Goal: Entertainment & Leisure: Consume media (video, audio)

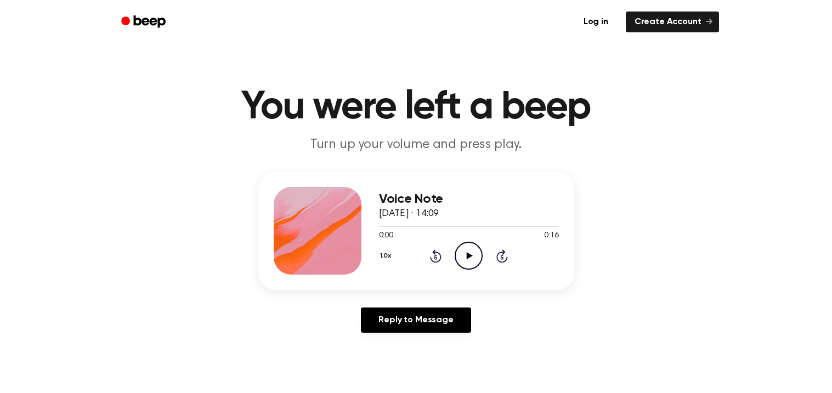
click at [465, 256] on icon "Play Audio" at bounding box center [468, 256] width 28 height 28
click at [465, 256] on icon "Pause Audio" at bounding box center [468, 256] width 28 height 28
click at [439, 253] on icon at bounding box center [436, 255] width 12 height 13
click at [465, 247] on icon "Play Audio" at bounding box center [468, 256] width 28 height 28
click at [465, 247] on icon "Pause Audio" at bounding box center [468, 256] width 28 height 28
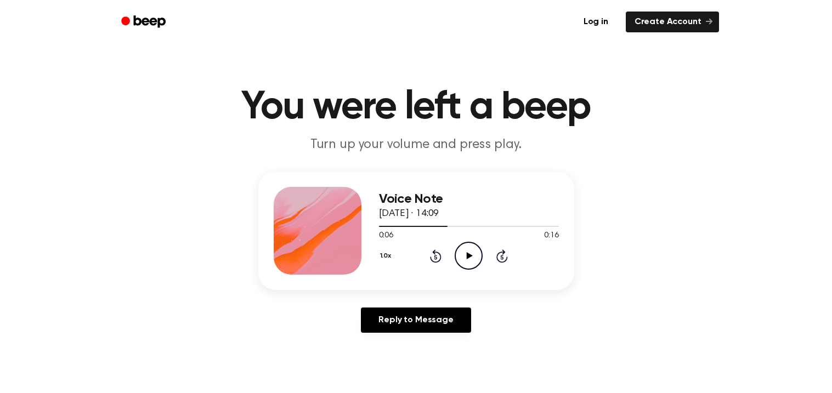
click at [426, 251] on div "1.0x Rewind 5 seconds Play Audio Skip 5 seconds" at bounding box center [469, 256] width 180 height 28
click at [431, 252] on icon "Rewind 5 seconds" at bounding box center [435, 256] width 12 height 14
click at [463, 253] on icon "Play Audio" at bounding box center [468, 256] width 28 height 28
click at [463, 253] on icon "Pause Audio" at bounding box center [468, 256] width 28 height 28
click at [463, 253] on icon "Play Audio" at bounding box center [468, 256] width 28 height 28
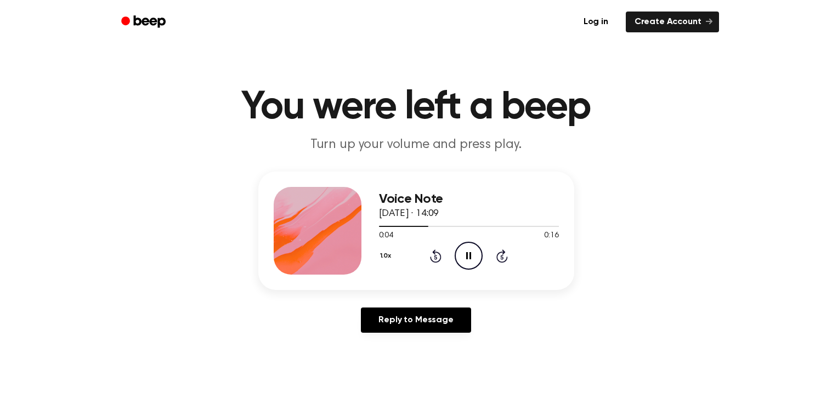
click at [463, 253] on icon "Pause Audio" at bounding box center [468, 256] width 28 height 28
click at [438, 252] on icon at bounding box center [436, 255] width 12 height 13
click at [458, 251] on icon "Play Audio" at bounding box center [468, 256] width 28 height 28
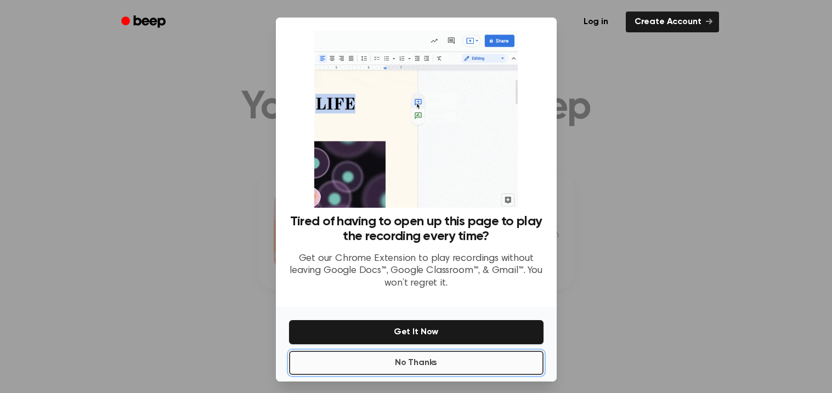
click at [439, 356] on button "No Thanks" at bounding box center [416, 363] width 254 height 24
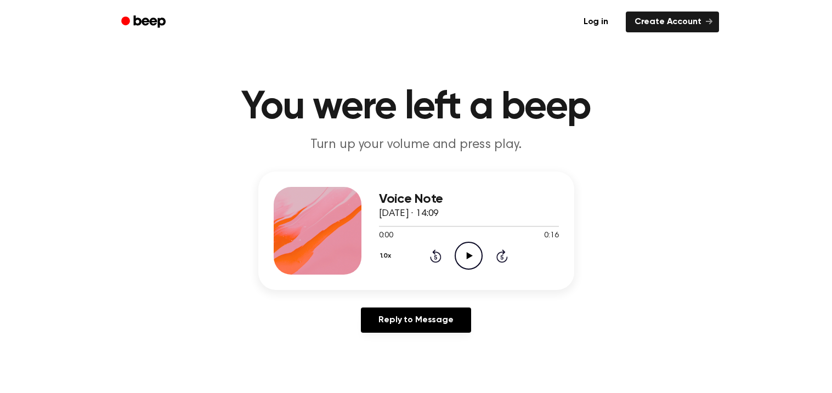
click at [468, 247] on icon "Play Audio" at bounding box center [468, 256] width 28 height 28
click at [468, 247] on icon "Pause Audio" at bounding box center [468, 256] width 28 height 28
click at [420, 223] on div at bounding box center [469, 225] width 180 height 9
click at [471, 256] on icon at bounding box center [469, 255] width 6 height 7
click at [464, 253] on icon "Pause Audio" at bounding box center [468, 256] width 28 height 28
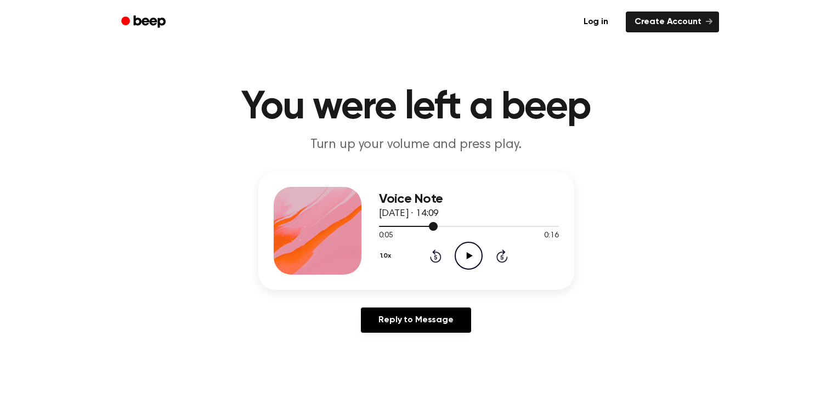
click at [407, 224] on div at bounding box center [469, 225] width 180 height 9
click at [470, 249] on icon "Play Audio" at bounding box center [468, 256] width 28 height 28
click at [463, 251] on icon "Pause Audio" at bounding box center [468, 256] width 28 height 28
click at [463, 251] on icon "Play Audio" at bounding box center [468, 256] width 28 height 28
click at [428, 253] on div "1.0x Rewind 5 seconds Pause Audio Skip 5 seconds" at bounding box center [469, 256] width 180 height 28
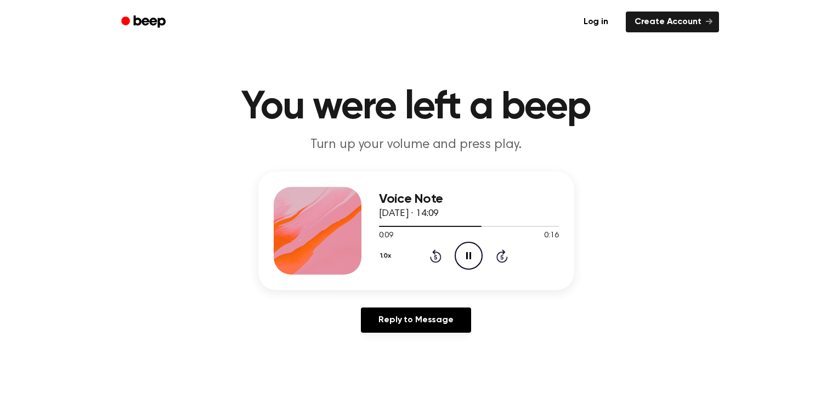
click at [436, 252] on icon at bounding box center [436, 255] width 12 height 13
click at [341, 349] on main "You were left a beep Turn up your volume and press play. Voice Note [DATE] · 14…" at bounding box center [416, 338] width 832 height 676
click at [460, 259] on icon "Pause Audio" at bounding box center [468, 256] width 28 height 28
click at [460, 259] on icon "Play Audio" at bounding box center [468, 256] width 28 height 28
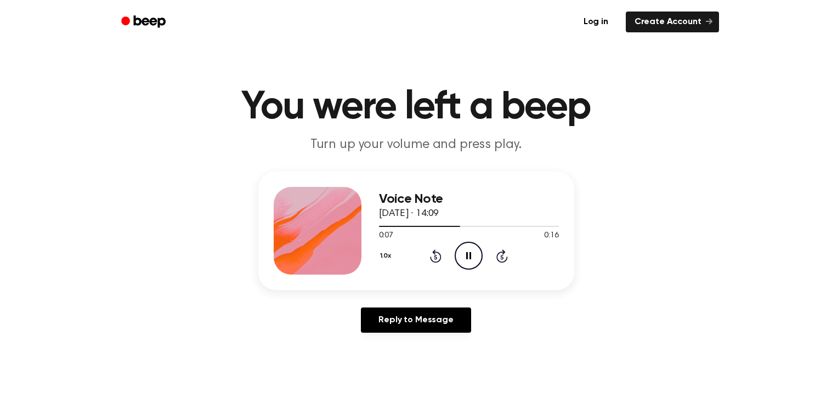
click at [460, 259] on icon "Pause Audio" at bounding box center [468, 256] width 28 height 28
click at [432, 256] on icon "Rewind 5 seconds" at bounding box center [435, 256] width 12 height 14
click at [465, 250] on icon "Play Audio" at bounding box center [468, 256] width 28 height 28
click at [465, 250] on icon "Pause Audio" at bounding box center [468, 256] width 28 height 28
click at [465, 250] on icon "Play Audio" at bounding box center [468, 256] width 28 height 28
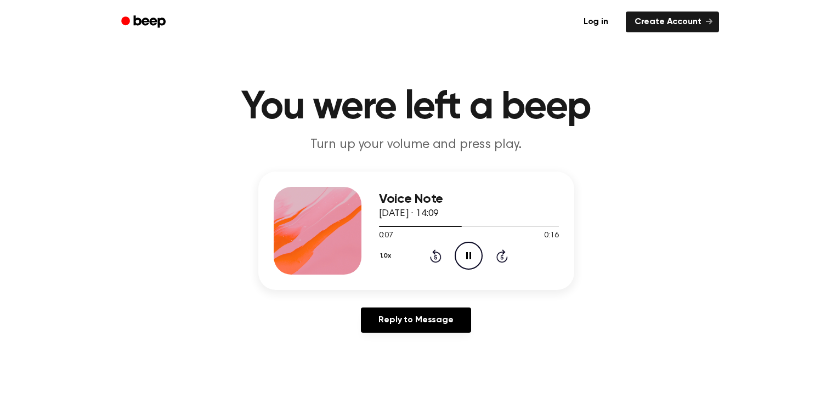
click at [465, 250] on icon "Pause Audio" at bounding box center [468, 256] width 28 height 28
click at [436, 252] on icon at bounding box center [436, 255] width 12 height 13
click at [468, 255] on icon at bounding box center [469, 255] width 6 height 7
click at [468, 255] on icon "Pause Audio" at bounding box center [468, 256] width 28 height 28
click at [468, 255] on icon at bounding box center [469, 255] width 6 height 7
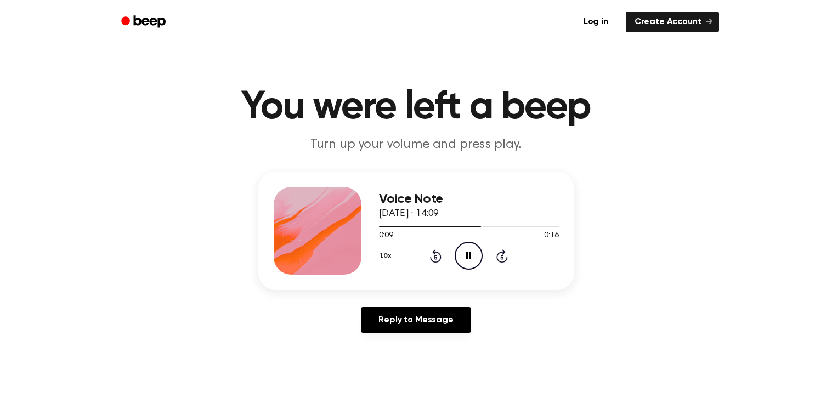
click at [468, 255] on icon "Pause Audio" at bounding box center [468, 256] width 28 height 28
click at [430, 261] on icon "Rewind 5 seconds" at bounding box center [435, 256] width 12 height 14
click at [458, 252] on icon "Play Audio" at bounding box center [468, 256] width 28 height 28
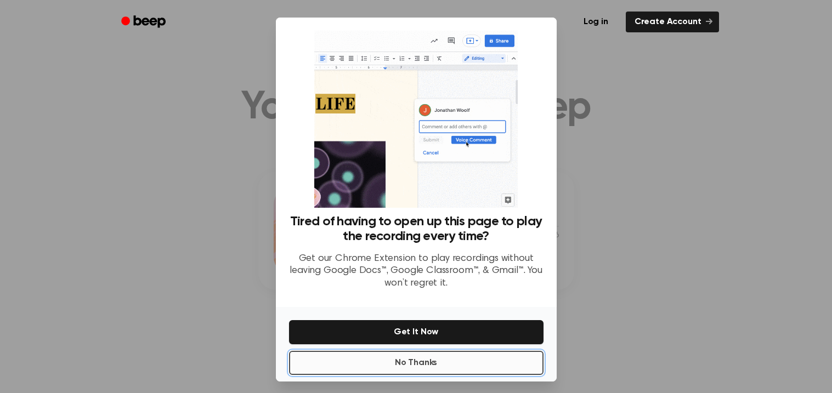
click at [406, 361] on button "No Thanks" at bounding box center [416, 363] width 254 height 24
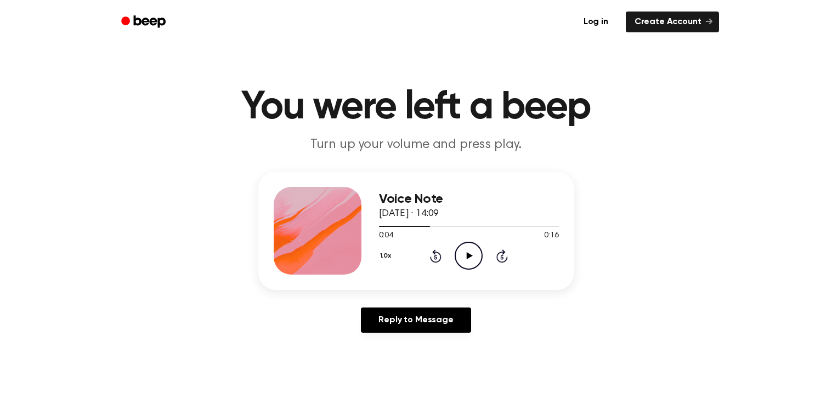
click at [473, 257] on icon "Play Audio" at bounding box center [468, 256] width 28 height 28
click at [462, 253] on icon "Pause Audio" at bounding box center [468, 256] width 28 height 28
click at [462, 253] on icon "Play Audio" at bounding box center [468, 256] width 28 height 28
click at [462, 253] on icon "Pause Audio" at bounding box center [468, 256] width 28 height 28
click at [462, 253] on icon "Play Audio" at bounding box center [468, 256] width 28 height 28
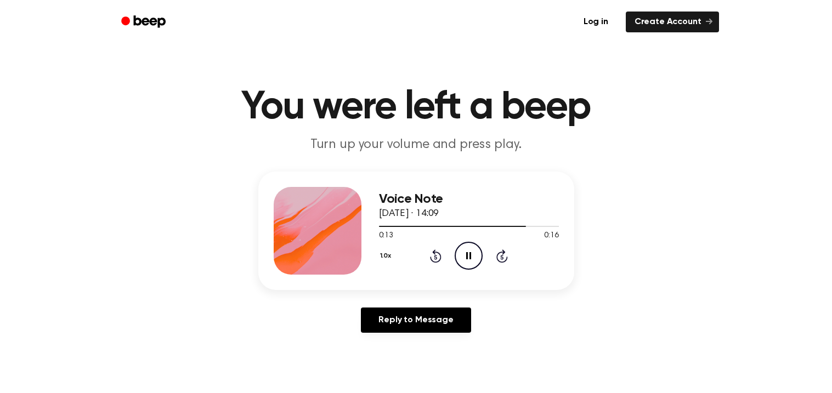
click at [466, 251] on icon "Pause Audio" at bounding box center [468, 256] width 28 height 28
click at [440, 253] on icon at bounding box center [436, 255] width 12 height 13
click at [458, 251] on icon "Play Audio" at bounding box center [468, 256] width 28 height 28
click at [464, 251] on icon "Pause Audio" at bounding box center [468, 256] width 28 height 28
click at [464, 251] on icon "Play Audio" at bounding box center [468, 256] width 28 height 28
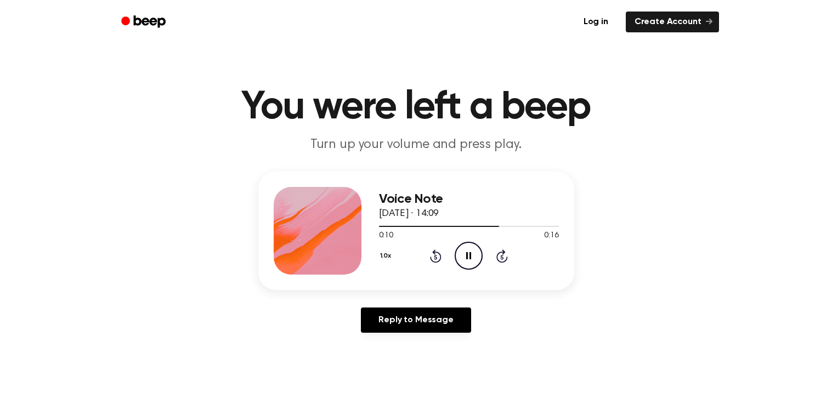
click at [464, 251] on icon "Pause Audio" at bounding box center [468, 256] width 28 height 28
click at [440, 253] on icon at bounding box center [436, 255] width 12 height 13
click at [464, 253] on icon "Play Audio" at bounding box center [468, 256] width 28 height 28
click at [464, 253] on icon "Pause Audio" at bounding box center [468, 256] width 28 height 28
click at [439, 253] on icon at bounding box center [436, 255] width 12 height 13
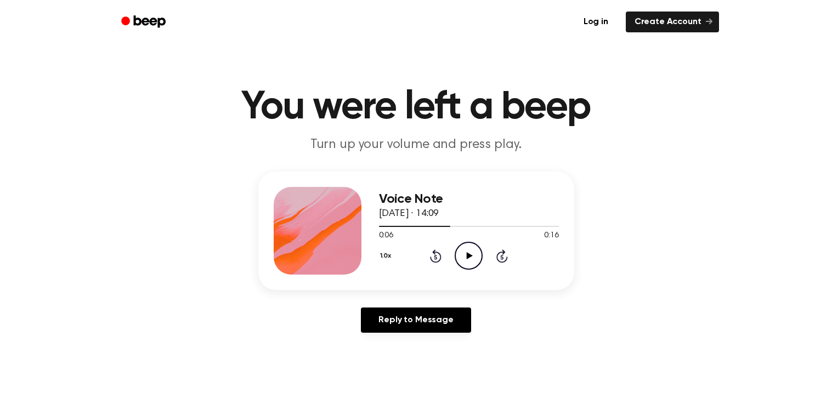
click at [458, 254] on icon "Play Audio" at bounding box center [468, 256] width 28 height 28
click at [458, 254] on icon "Pause Audio" at bounding box center [468, 256] width 28 height 28
click at [429, 255] on icon "Rewind 5 seconds" at bounding box center [435, 256] width 12 height 14
click at [460, 251] on icon "Play Audio" at bounding box center [468, 256] width 28 height 28
click at [460, 251] on icon "Pause Audio" at bounding box center [468, 256] width 28 height 28
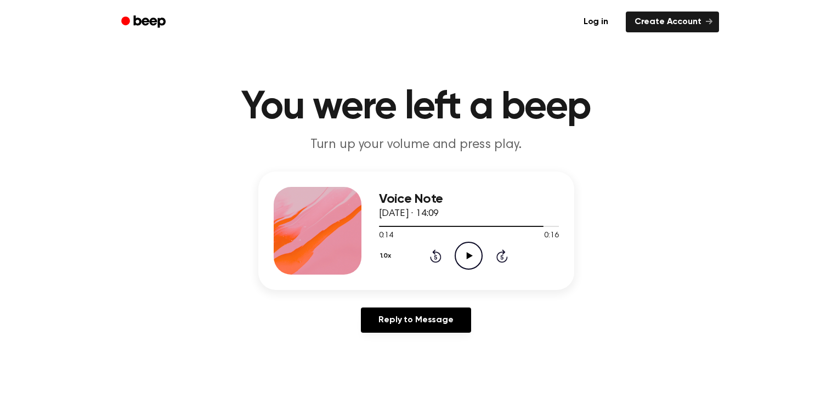
click at [436, 252] on icon at bounding box center [436, 255] width 12 height 13
click at [466, 254] on icon "Play Audio" at bounding box center [468, 256] width 28 height 28
click at [466, 254] on icon at bounding box center [468, 255] width 5 height 7
click at [466, 254] on icon "Play Audio" at bounding box center [468, 256] width 28 height 28
click at [466, 254] on icon at bounding box center [468, 255] width 5 height 7
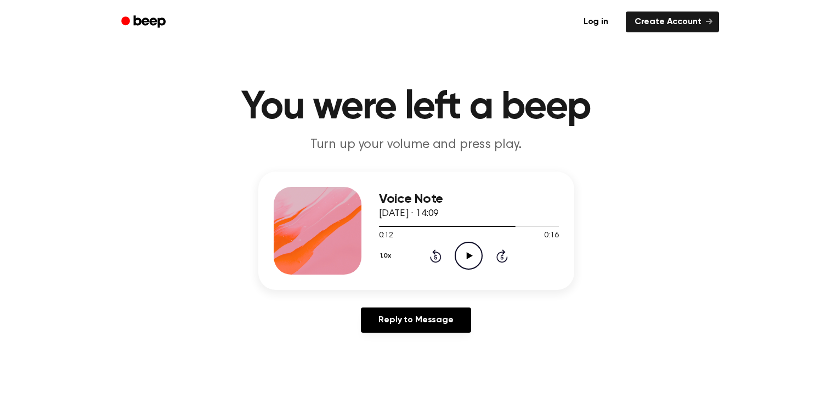
click at [425, 251] on div "1.0x Rewind 5 seconds Play Audio Skip 5 seconds" at bounding box center [469, 256] width 180 height 28
click at [428, 251] on div "1.0x Rewind 5 seconds Play Audio Skip 5 seconds" at bounding box center [469, 256] width 180 height 28
click at [432, 252] on icon at bounding box center [436, 255] width 12 height 13
click at [469, 252] on icon "Play Audio" at bounding box center [468, 256] width 28 height 28
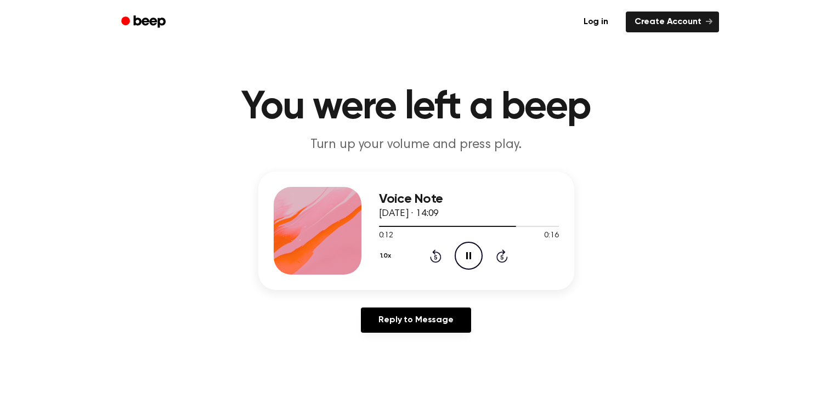
click at [469, 252] on icon at bounding box center [468, 255] width 5 height 7
click at [469, 252] on icon "Play Audio" at bounding box center [468, 256] width 28 height 28
click at [469, 252] on icon at bounding box center [468, 255] width 5 height 7
click at [469, 252] on icon "Play Audio" at bounding box center [468, 256] width 28 height 28
click at [440, 254] on icon at bounding box center [436, 255] width 12 height 13
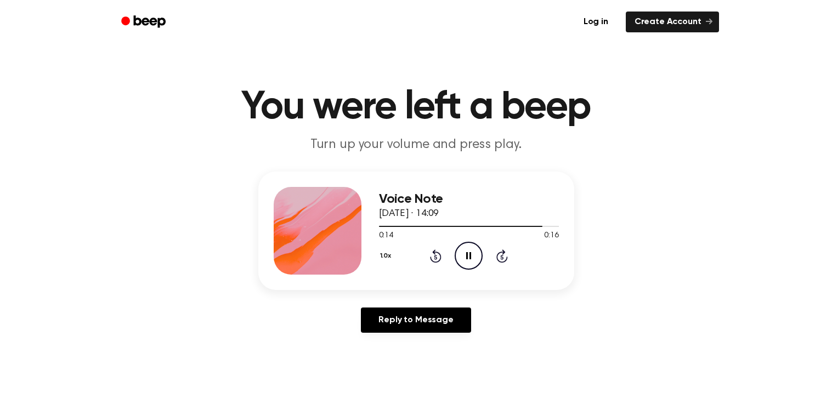
click at [460, 252] on icon "Pause Audio" at bounding box center [468, 256] width 28 height 28
click at [433, 255] on icon "Rewind 5 seconds" at bounding box center [435, 256] width 12 height 14
click at [456, 253] on icon "Play Audio" at bounding box center [468, 256] width 28 height 28
click at [463, 251] on icon "Pause Audio" at bounding box center [468, 256] width 28 height 28
click at [463, 251] on icon "Play Audio" at bounding box center [468, 256] width 28 height 28
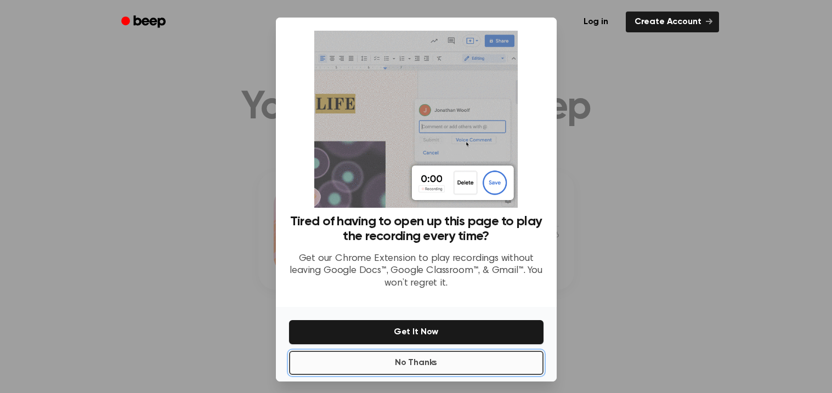
click at [468, 358] on button "No Thanks" at bounding box center [416, 363] width 254 height 24
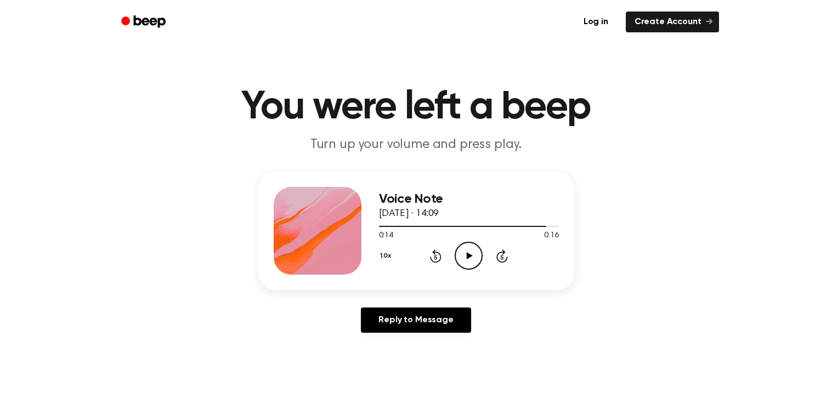
click at [465, 254] on icon "Play Audio" at bounding box center [468, 256] width 28 height 28
click at [430, 252] on icon "Rewind 5 seconds" at bounding box center [435, 256] width 12 height 14
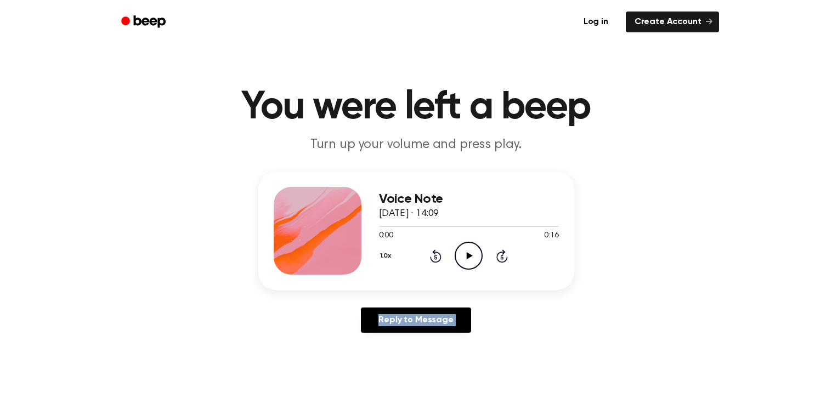
click at [430, 252] on icon "Rewind 5 seconds" at bounding box center [435, 256] width 12 height 14
